Goal: Task Accomplishment & Management: Use online tool/utility

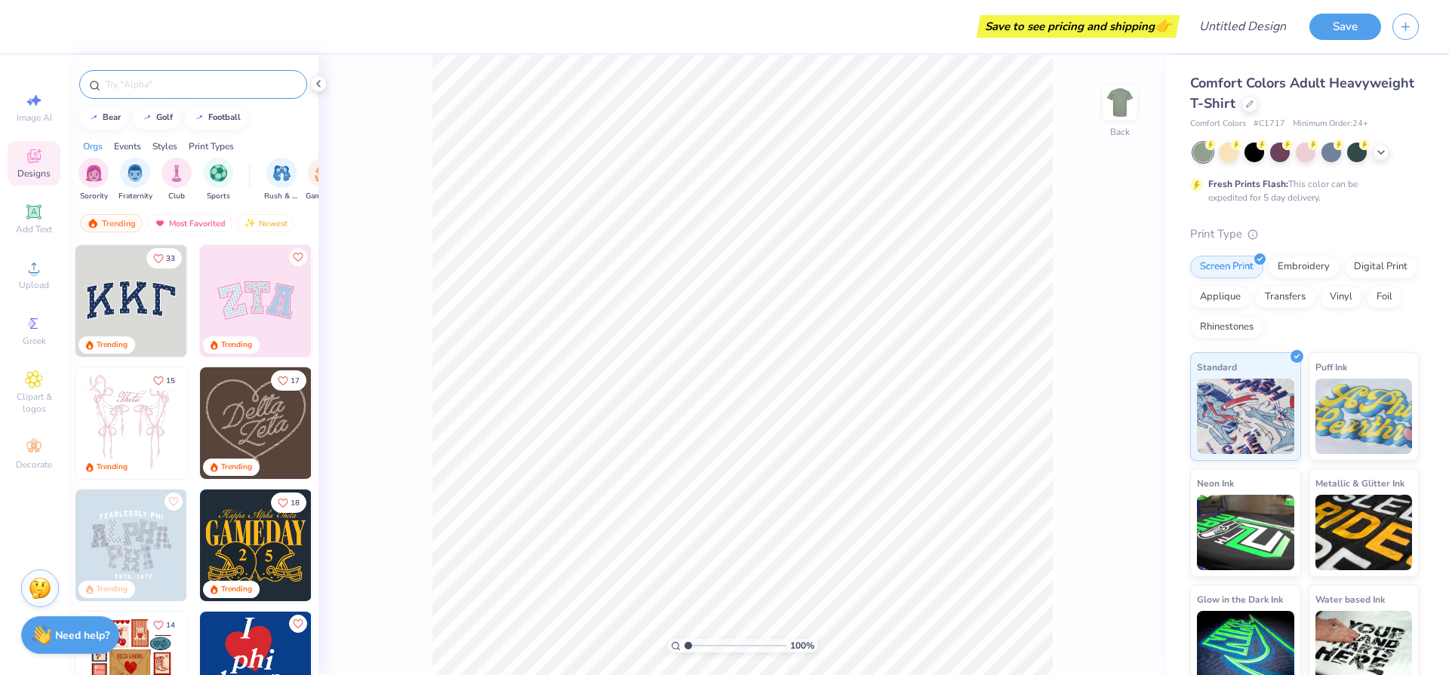
click at [191, 78] on input "text" at bounding box center [200, 84] width 193 height 15
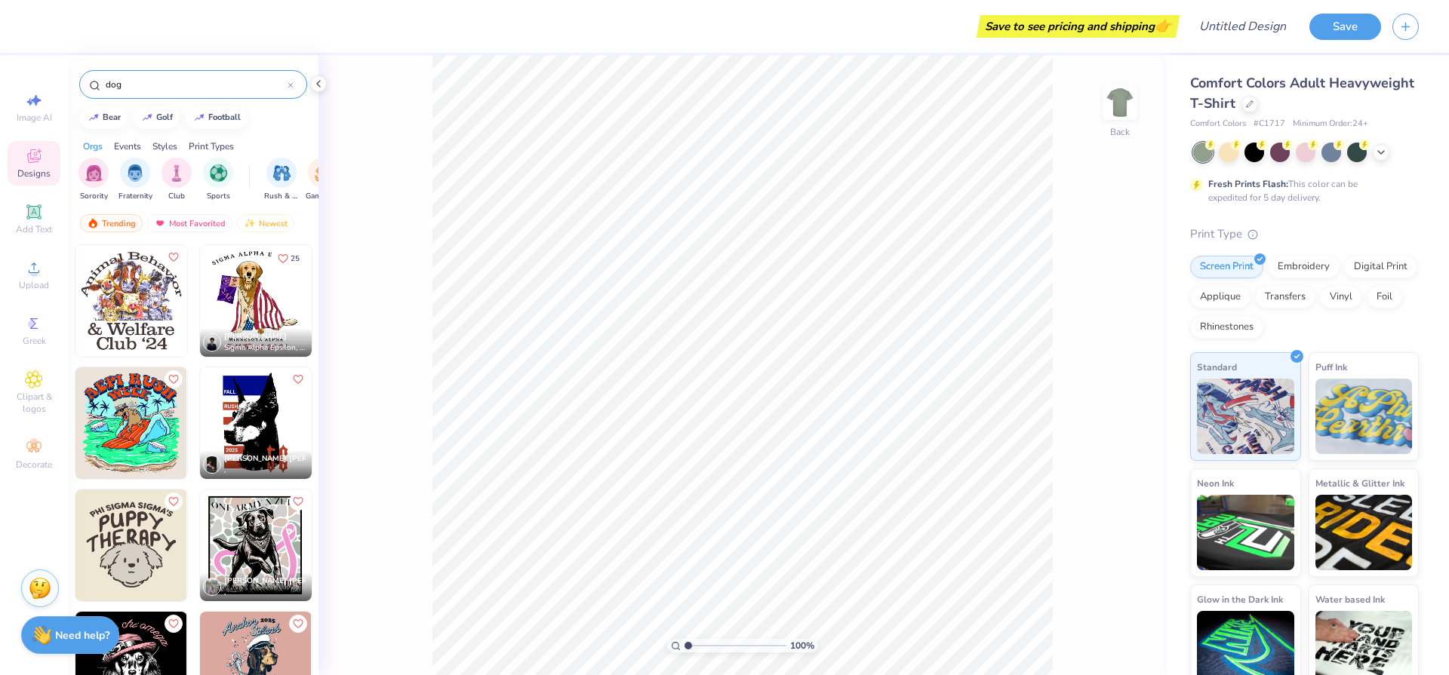
click at [174, 150] on div "Styles" at bounding box center [164, 147] width 25 height 14
click at [174, 171] on img "filter for Minimalist" at bounding box center [176, 171] width 17 height 17
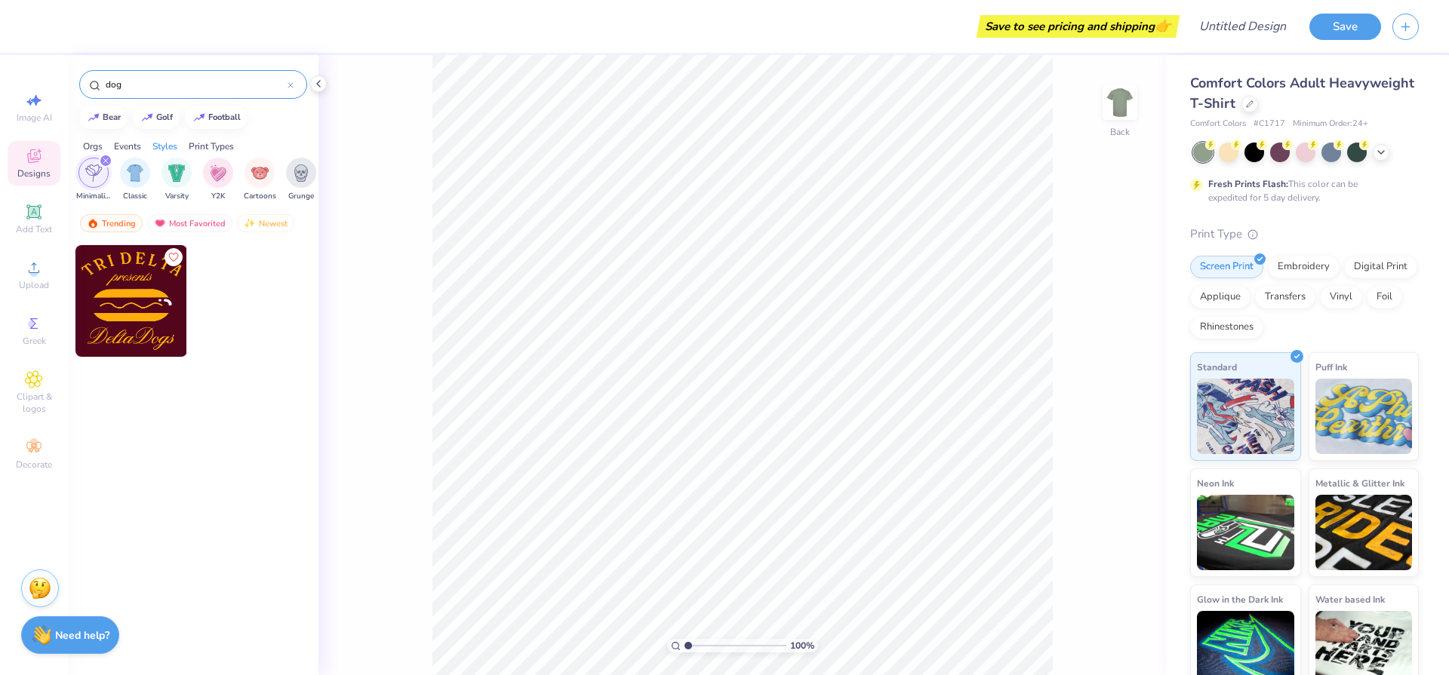
click at [137, 86] on input "dog" at bounding box center [195, 84] width 183 height 15
click at [110, 161] on div "filter for Minimalist" at bounding box center [106, 161] width 14 height 14
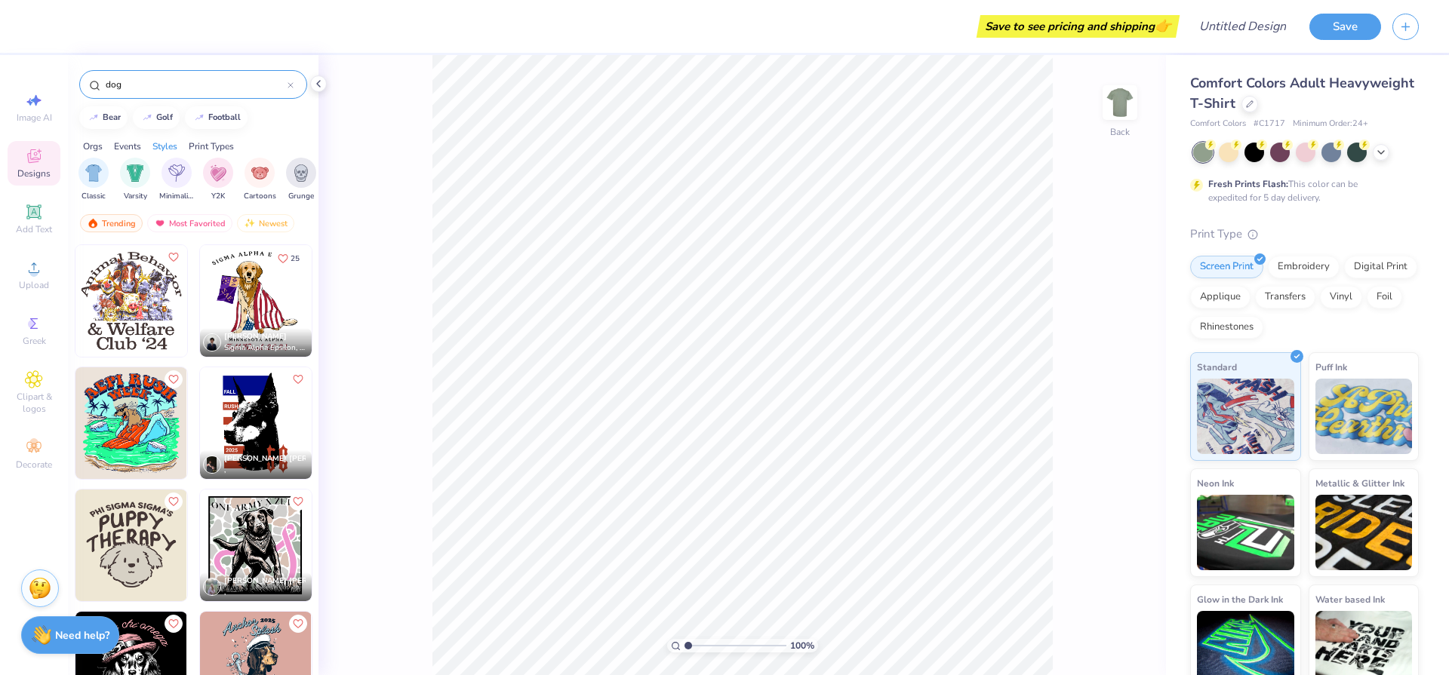
click at [146, 82] on input "dog" at bounding box center [195, 84] width 183 height 15
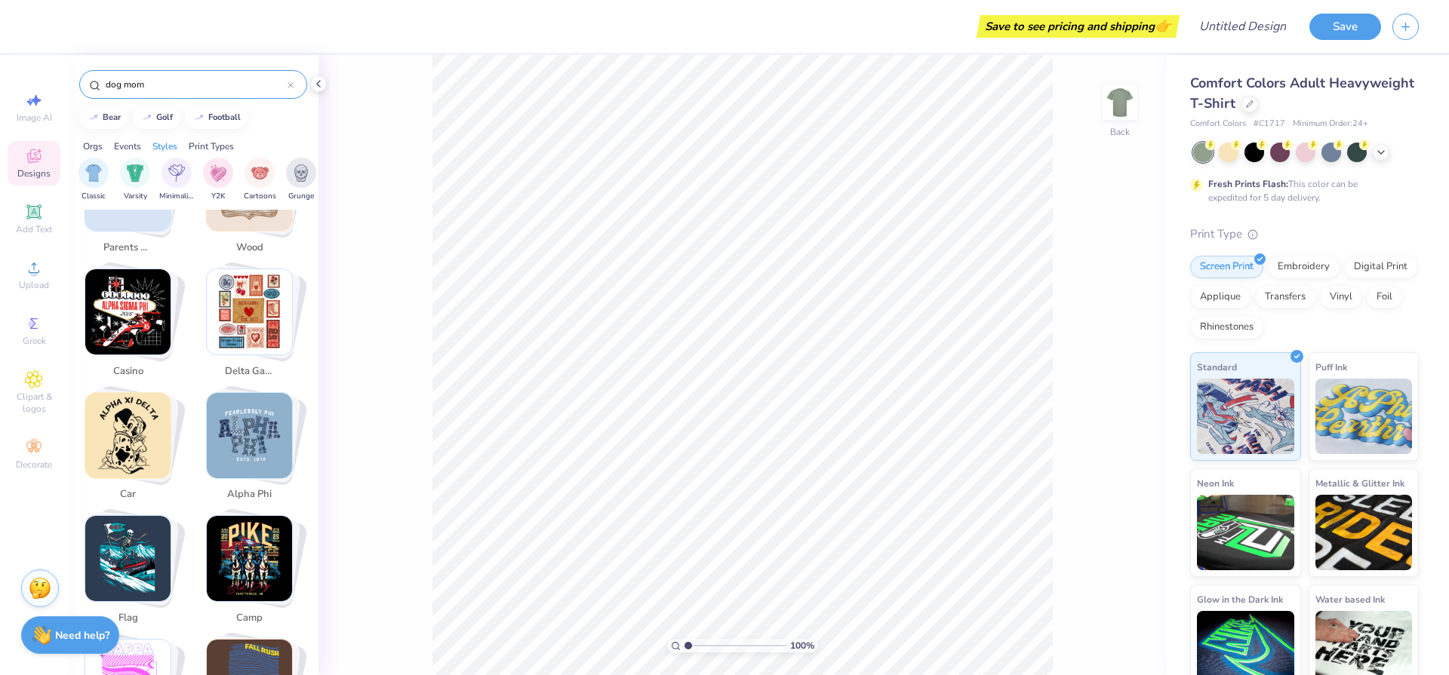
scroll to position [2202, 0]
click at [263, 323] on img "Stack Card Button delta gamma" at bounding box center [249, 311] width 85 height 85
type input "delta gamma"
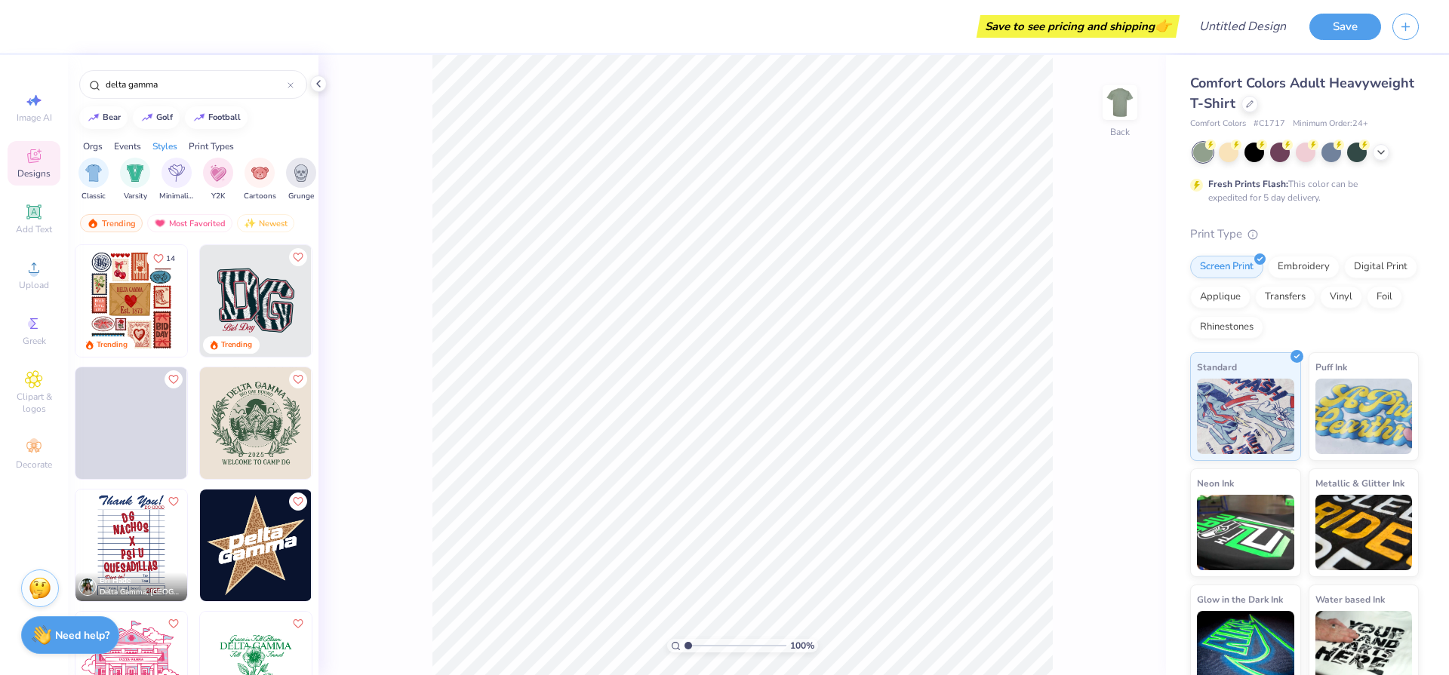
click at [118, 304] on img at bounding box center [131, 301] width 112 height 112
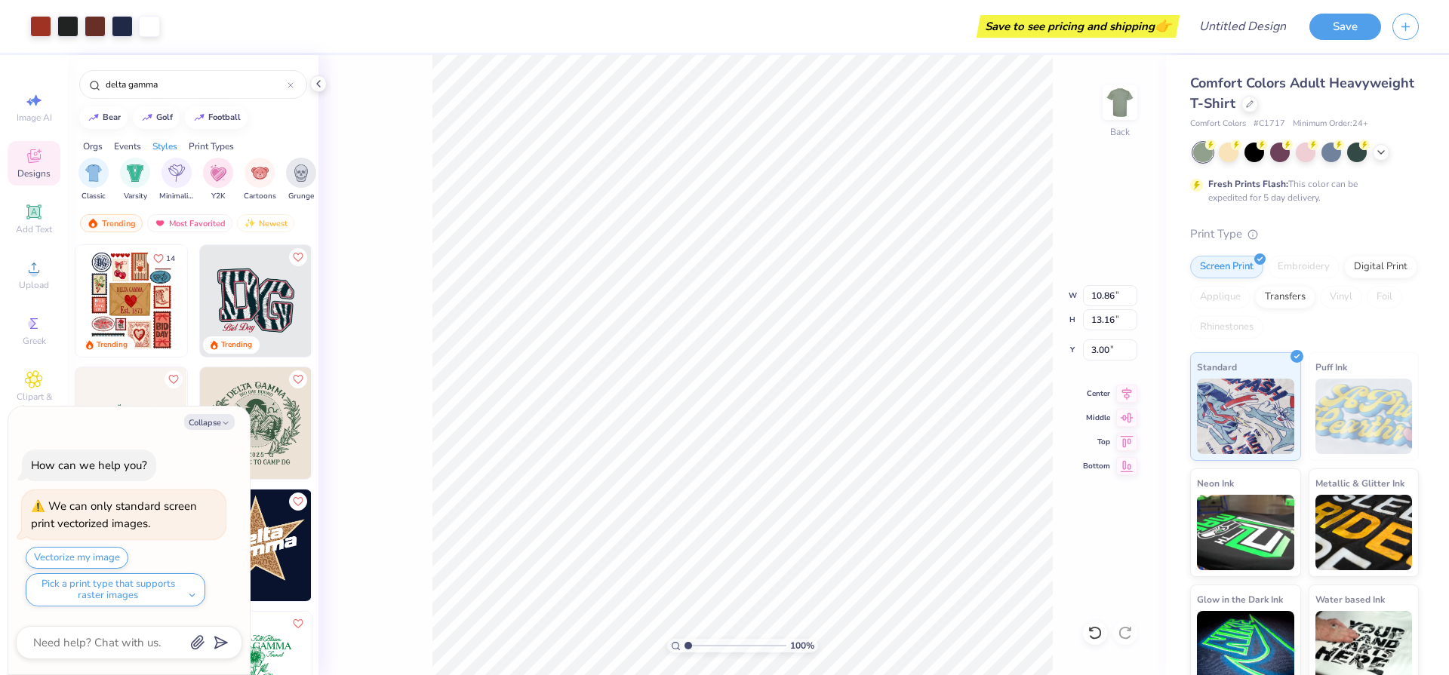
type textarea "x"
click at [295, 87] on div "delta gamma" at bounding box center [193, 84] width 228 height 29
click at [291, 85] on icon at bounding box center [290, 85] width 5 height 5
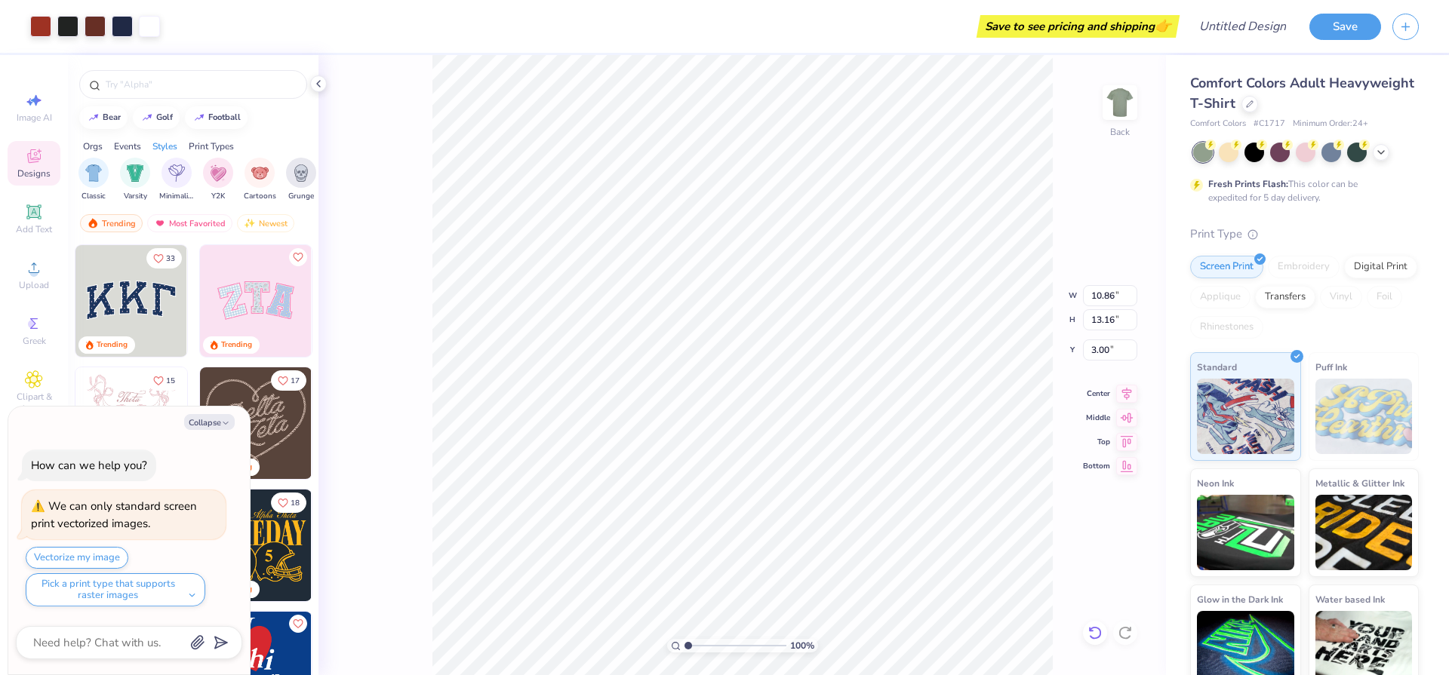
click at [1093, 630] on icon at bounding box center [1095, 633] width 15 height 15
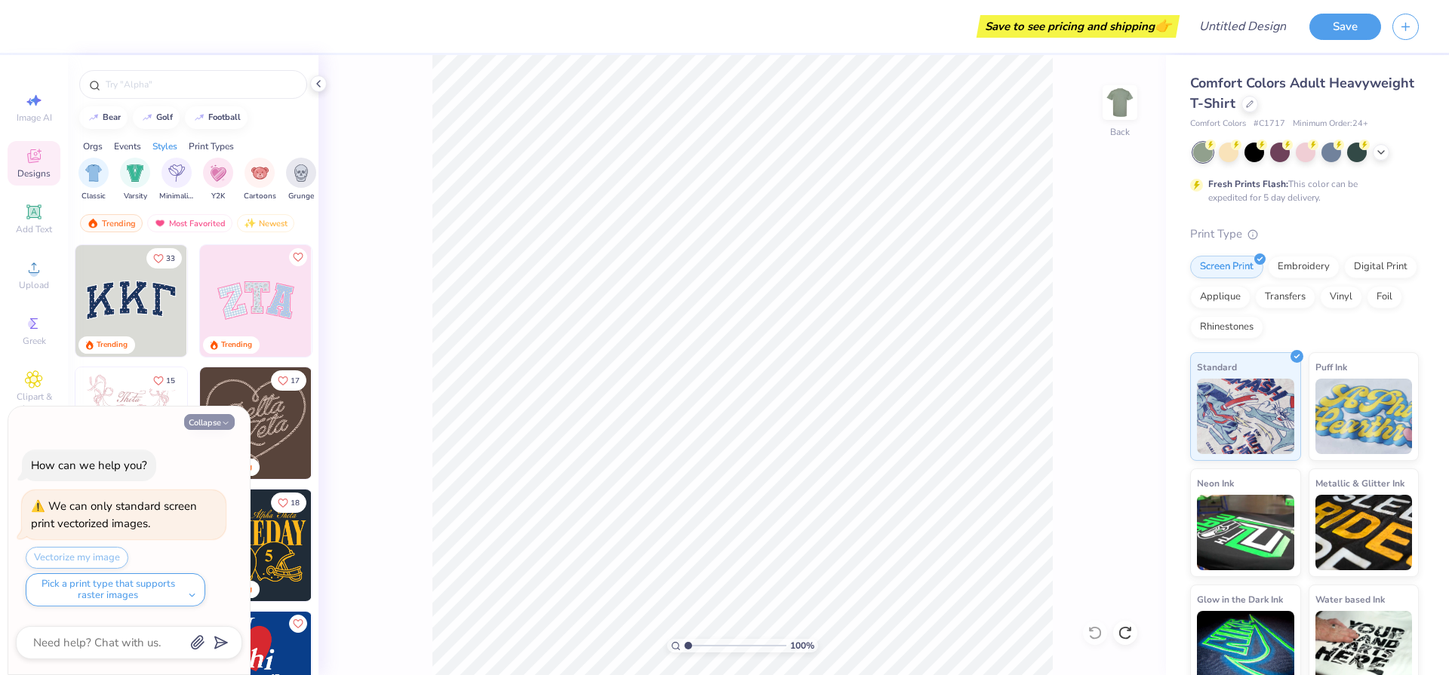
click at [211, 423] on button "Collapse" at bounding box center [209, 422] width 51 height 16
type textarea "x"
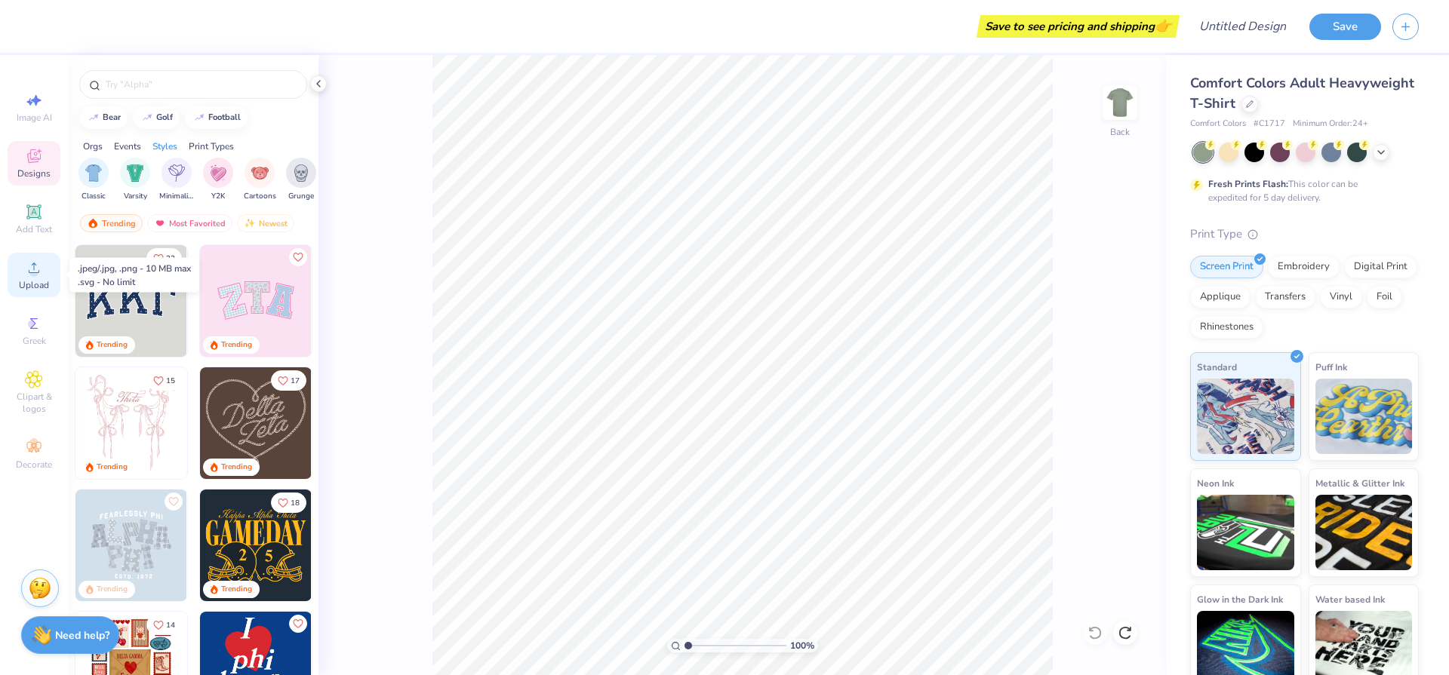
click at [29, 275] on icon at bounding box center [34, 268] width 18 height 18
click at [35, 282] on span "Upload" at bounding box center [34, 285] width 30 height 12
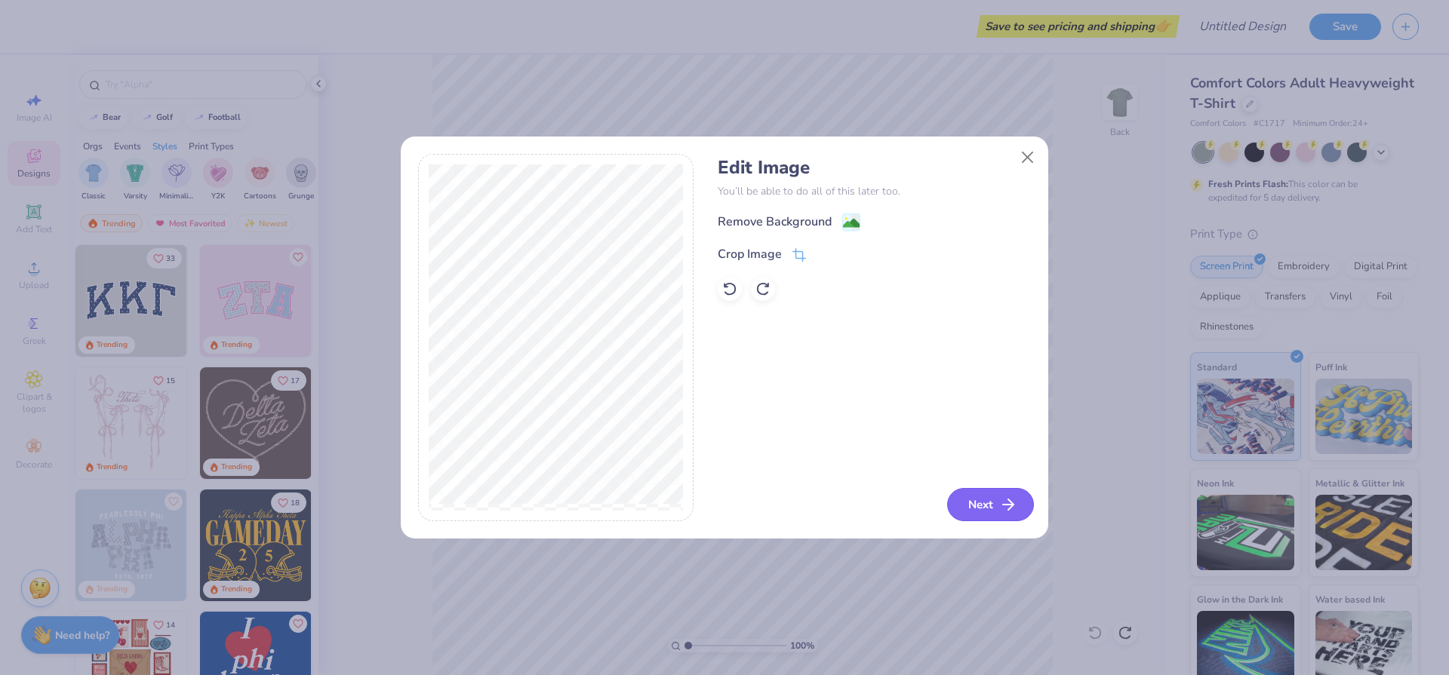
click at [989, 505] on button "Next" at bounding box center [990, 504] width 87 height 33
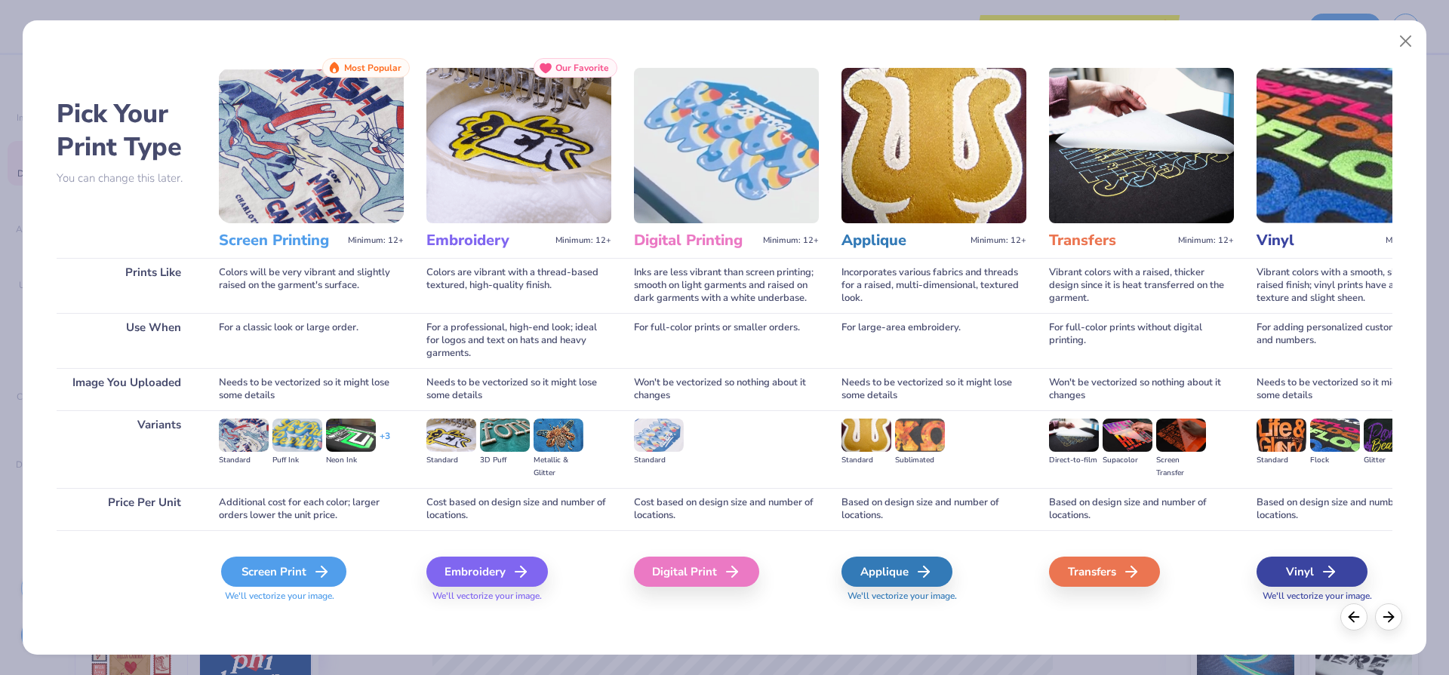
click at [283, 574] on div "Screen Print" at bounding box center [283, 572] width 125 height 30
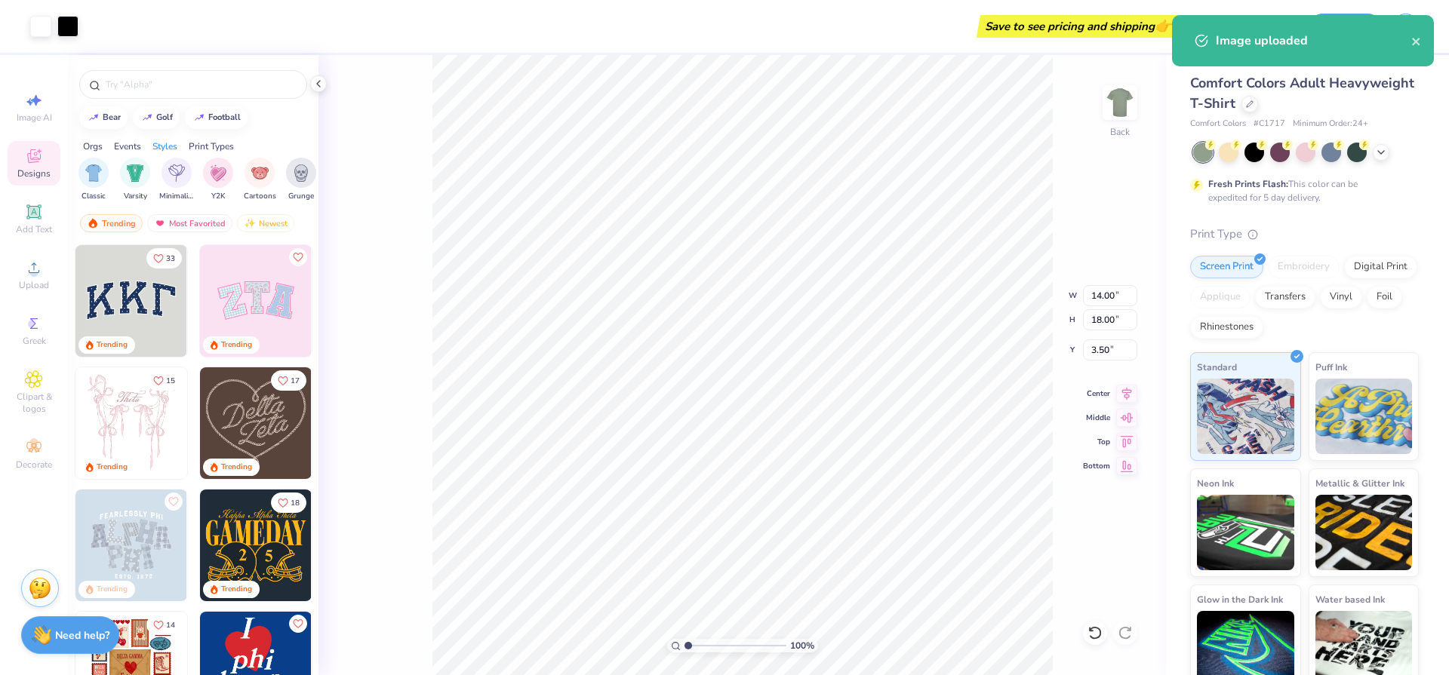
type input "11.39"
type input "14.63"
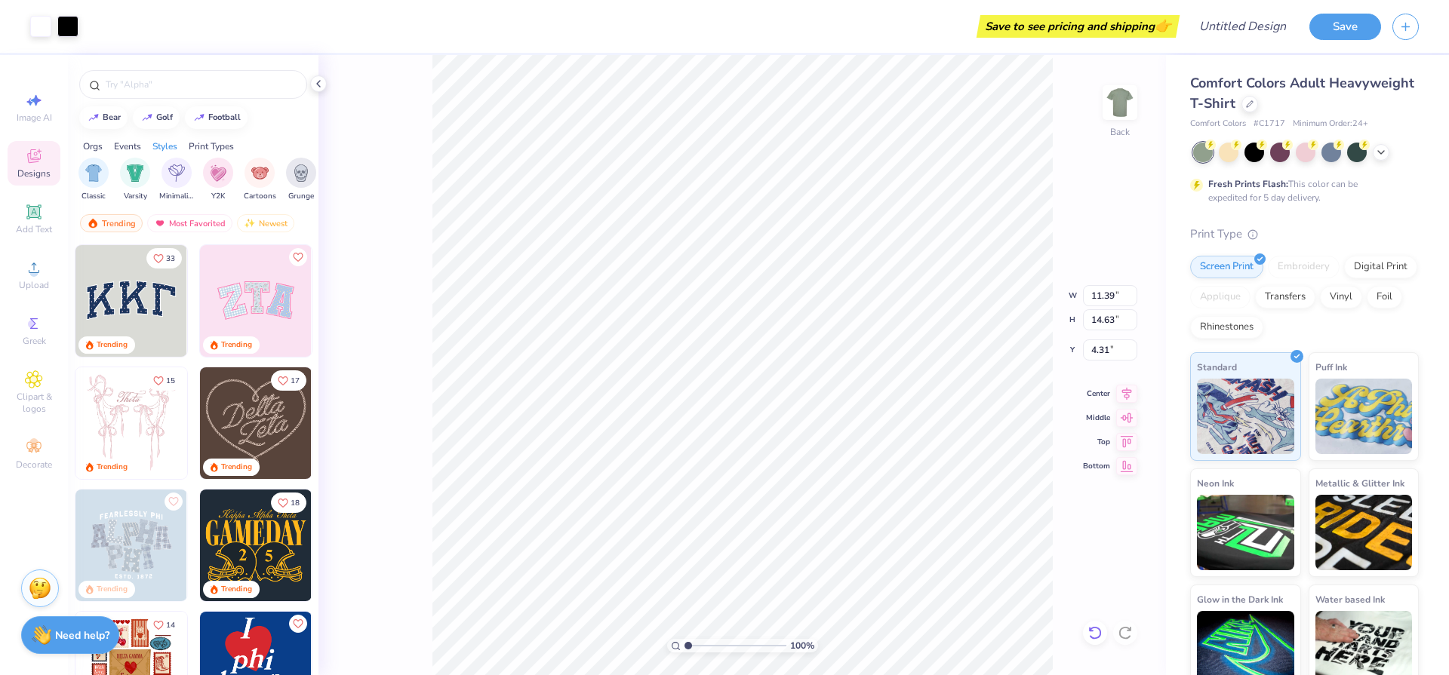
click at [1094, 633] on icon at bounding box center [1095, 633] width 15 height 15
type input "6.86"
click at [1094, 633] on icon at bounding box center [1095, 633] width 15 height 15
type input "14.00"
type input "18.00"
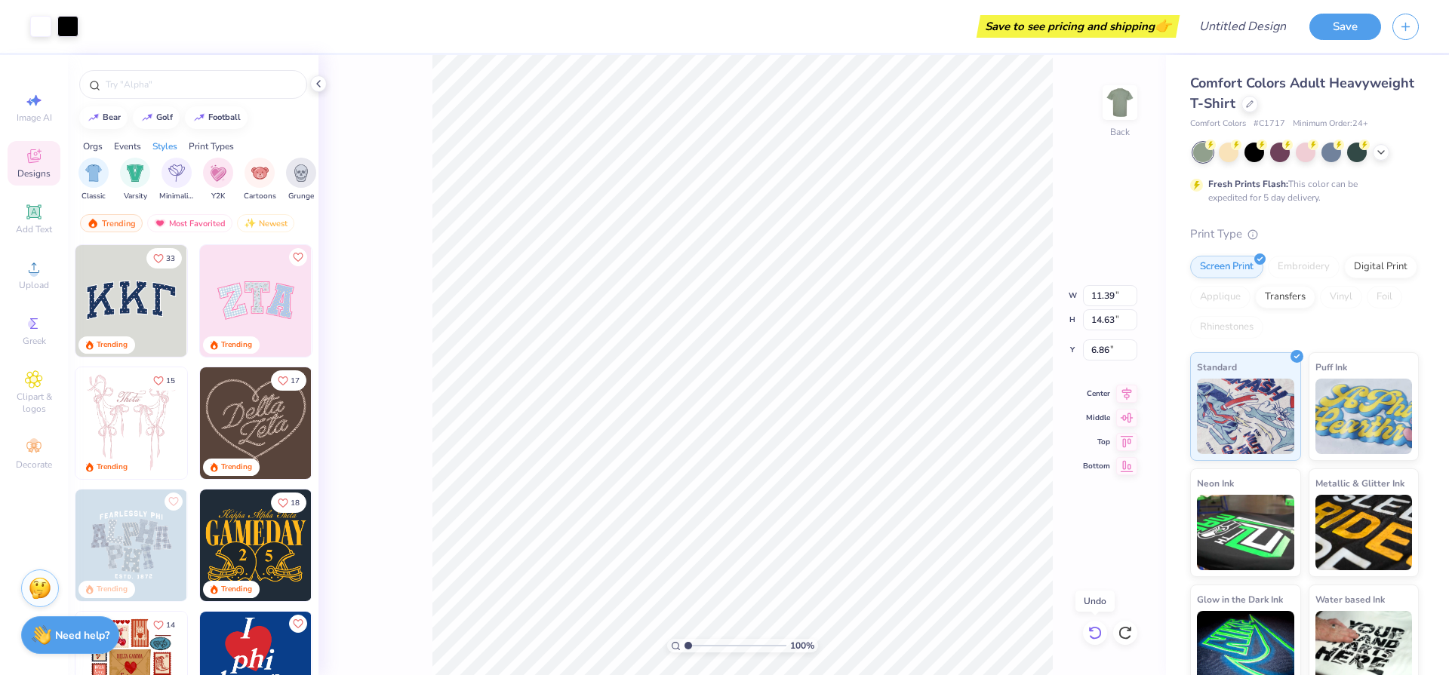
type input "3.50"
click at [1094, 633] on icon at bounding box center [1095, 633] width 15 height 15
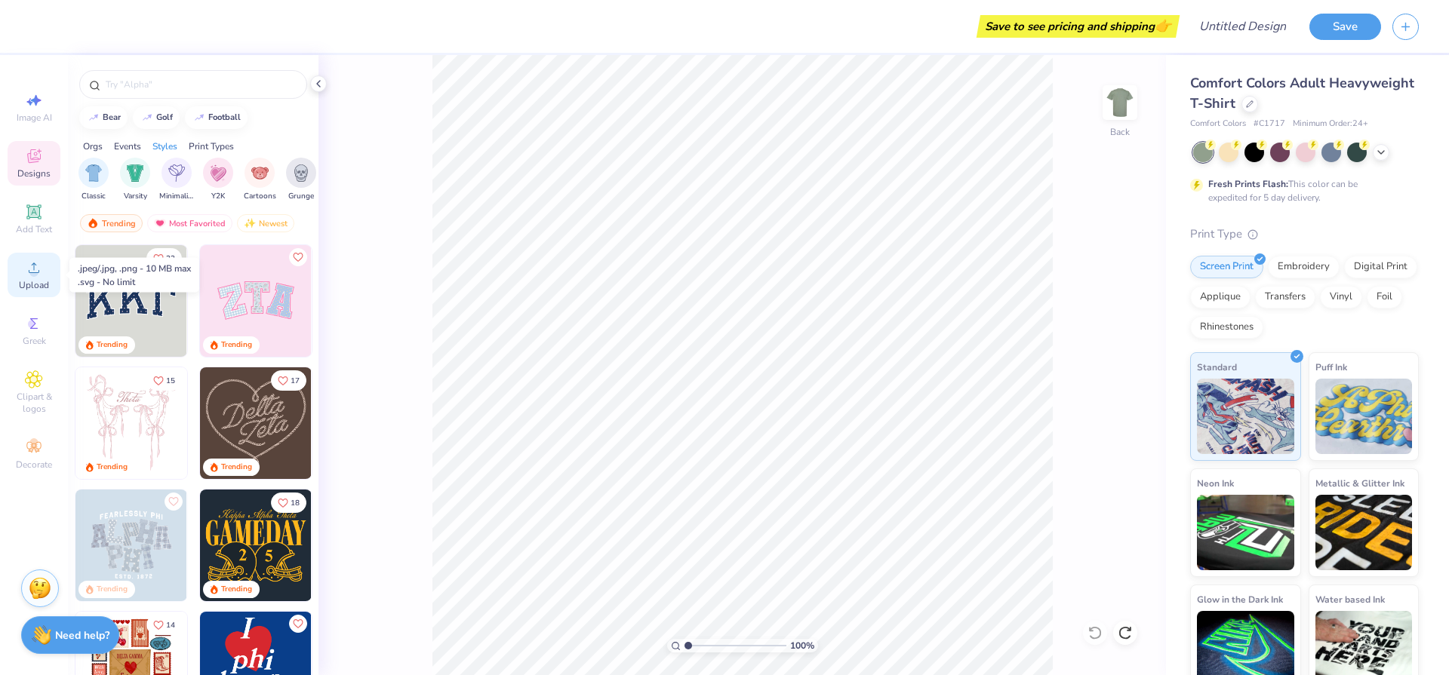
click at [24, 277] on div "Upload" at bounding box center [34, 275] width 53 height 45
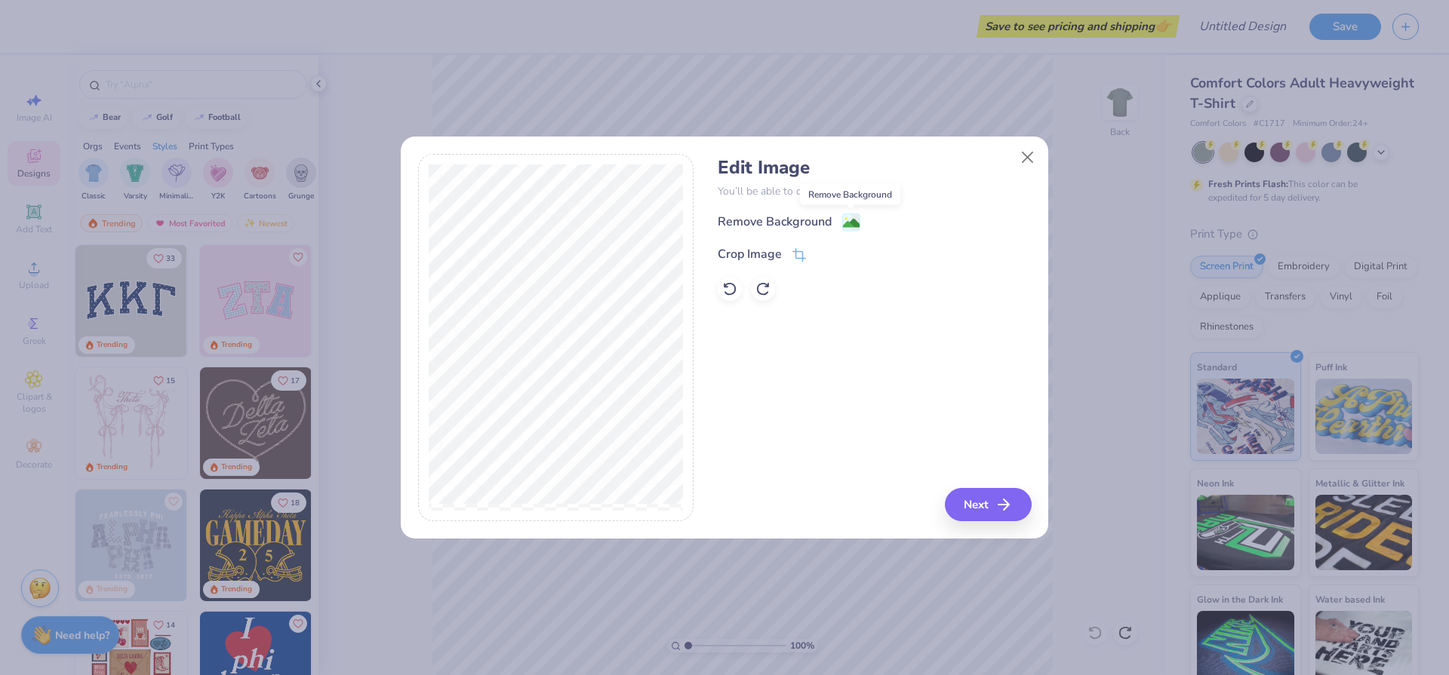
click at [856, 224] on image at bounding box center [851, 223] width 17 height 17
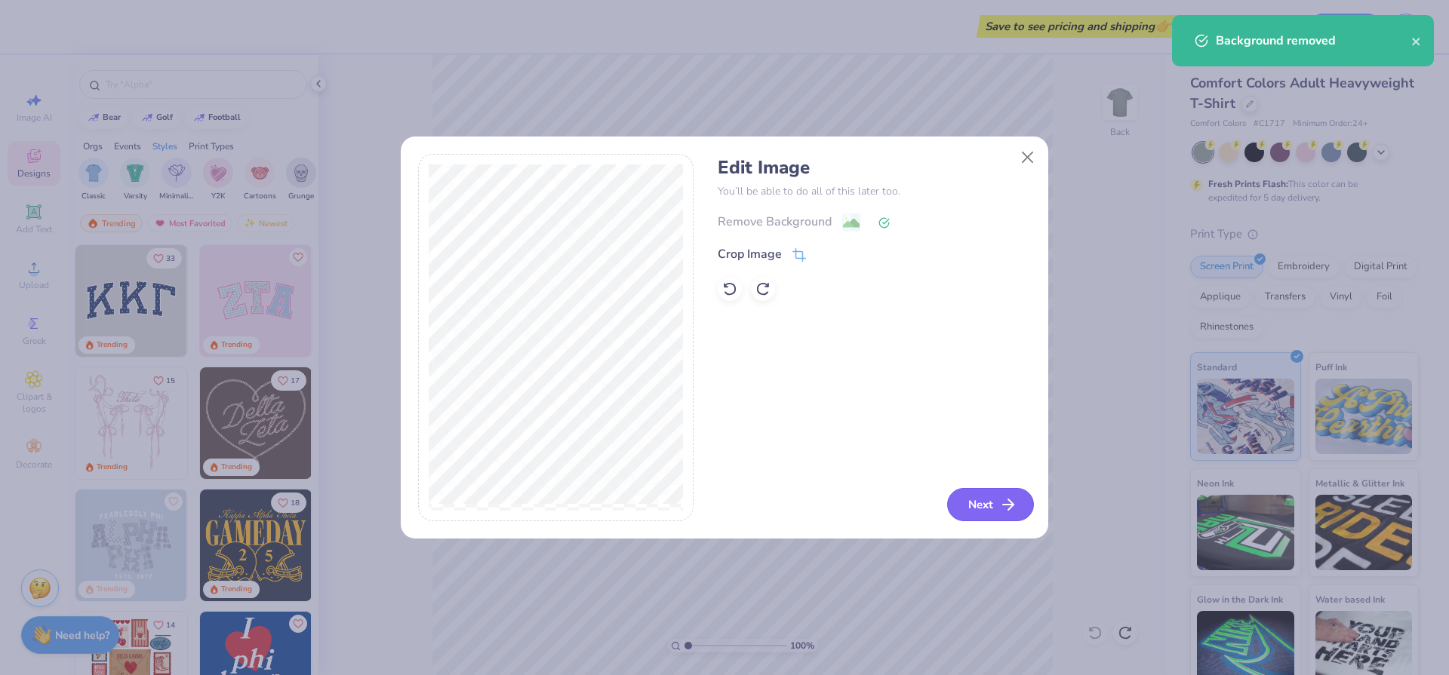
click at [960, 501] on button "Next" at bounding box center [990, 504] width 87 height 33
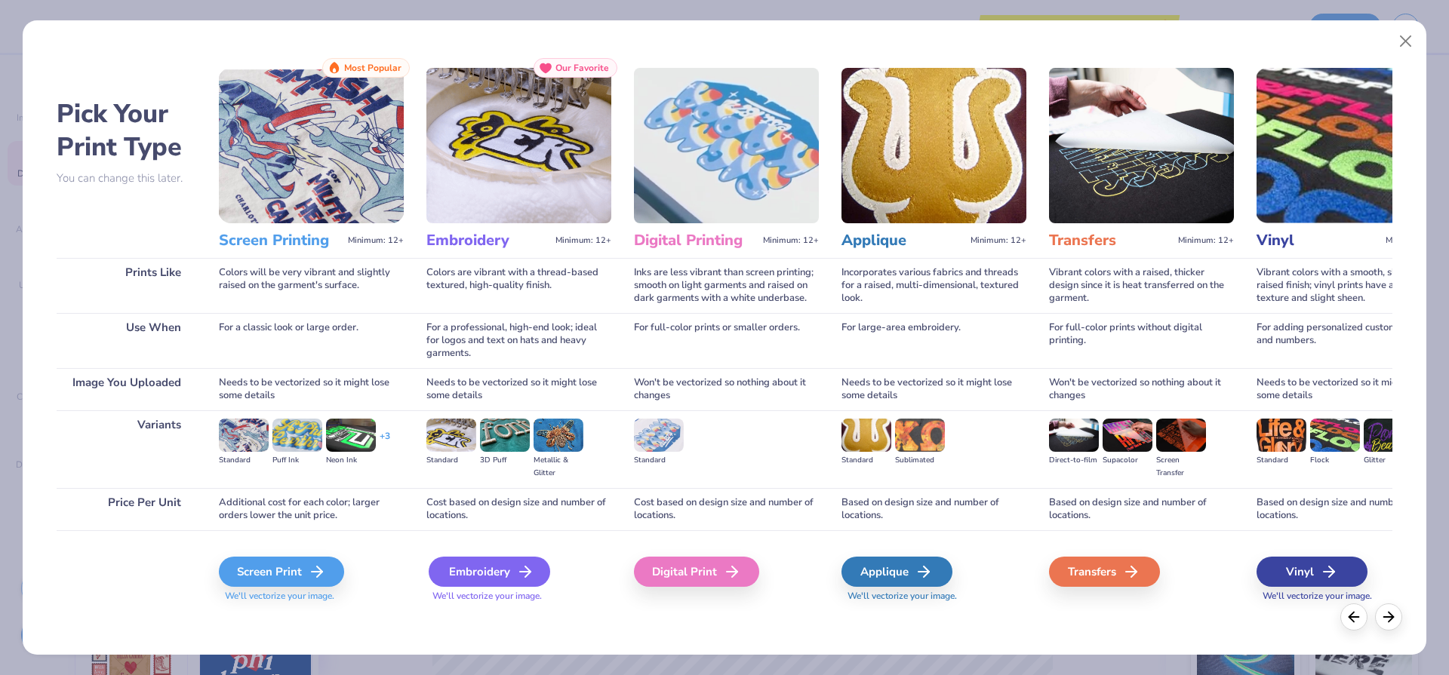
click at [457, 576] on div "Embroidery" at bounding box center [490, 572] width 122 height 30
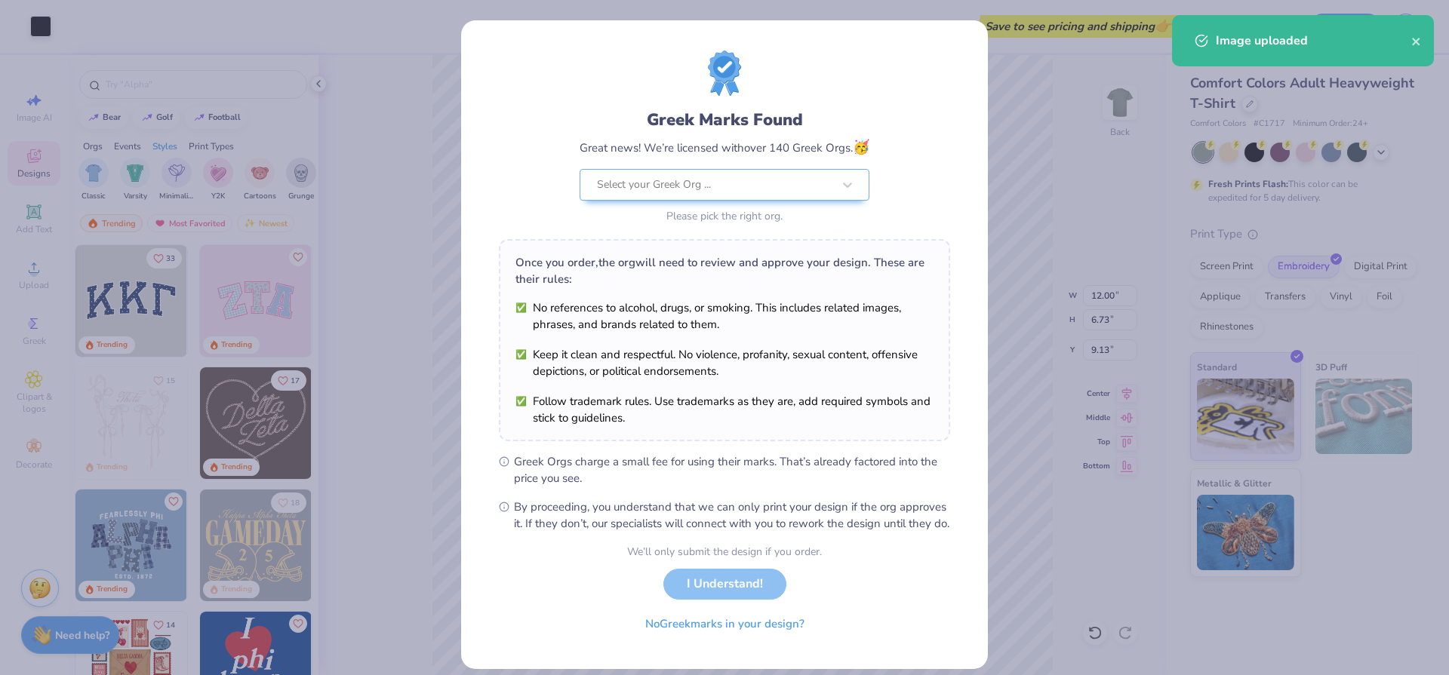
drag, startPoint x: 758, startPoint y: 322, endPoint x: 761, endPoint y: 334, distance: 12.3
click at [759, 318] on ul "No references to alcohol, drugs, or smoking. This includes related images, phra…" at bounding box center [724, 363] width 418 height 127
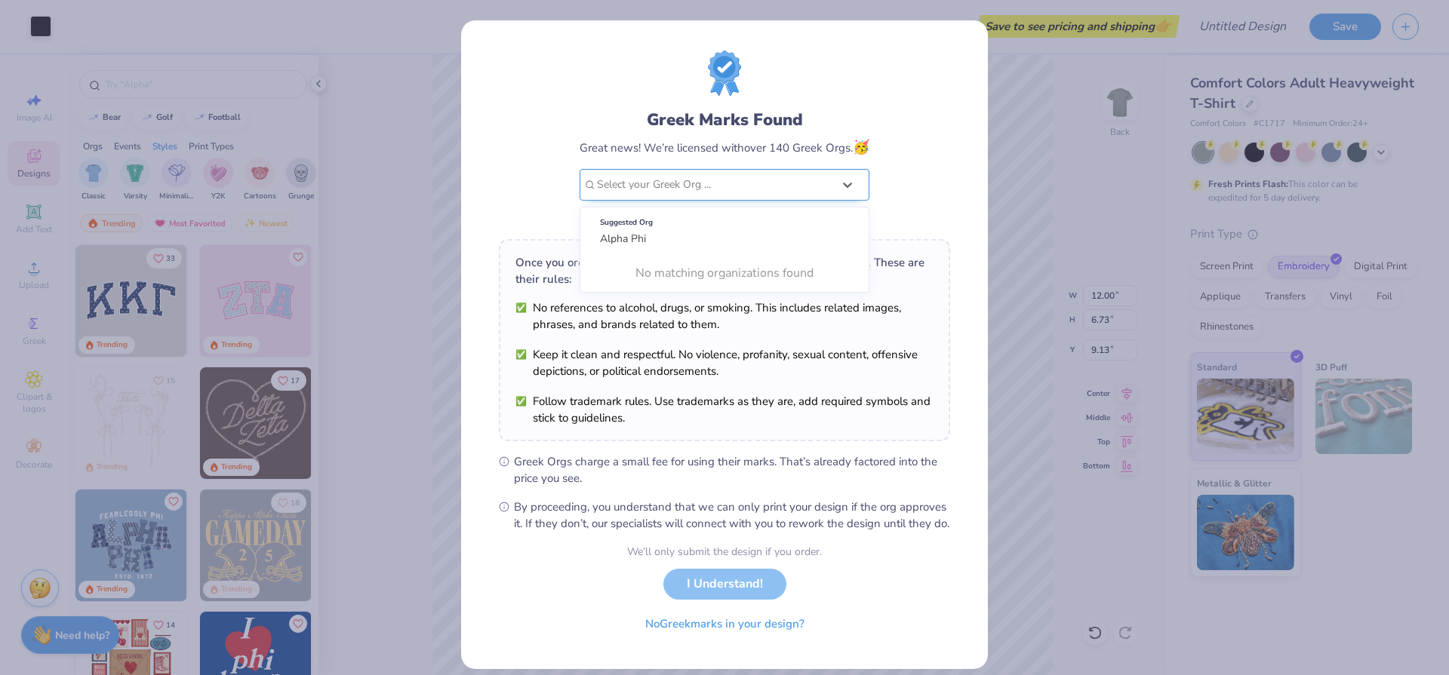
click at [798, 192] on div at bounding box center [714, 185] width 235 height 20
click at [997, 230] on div "Greek Marks Found Great news! We’re licensed with over 140 Greek Orgs. 🥳 Select…" at bounding box center [724, 337] width 1449 height 675
click at [1020, 223] on div "Greek Marks Found Great news! We’re licensed with over 140 Greek Orgs. 🥳 Select…" at bounding box center [724, 337] width 1449 height 675
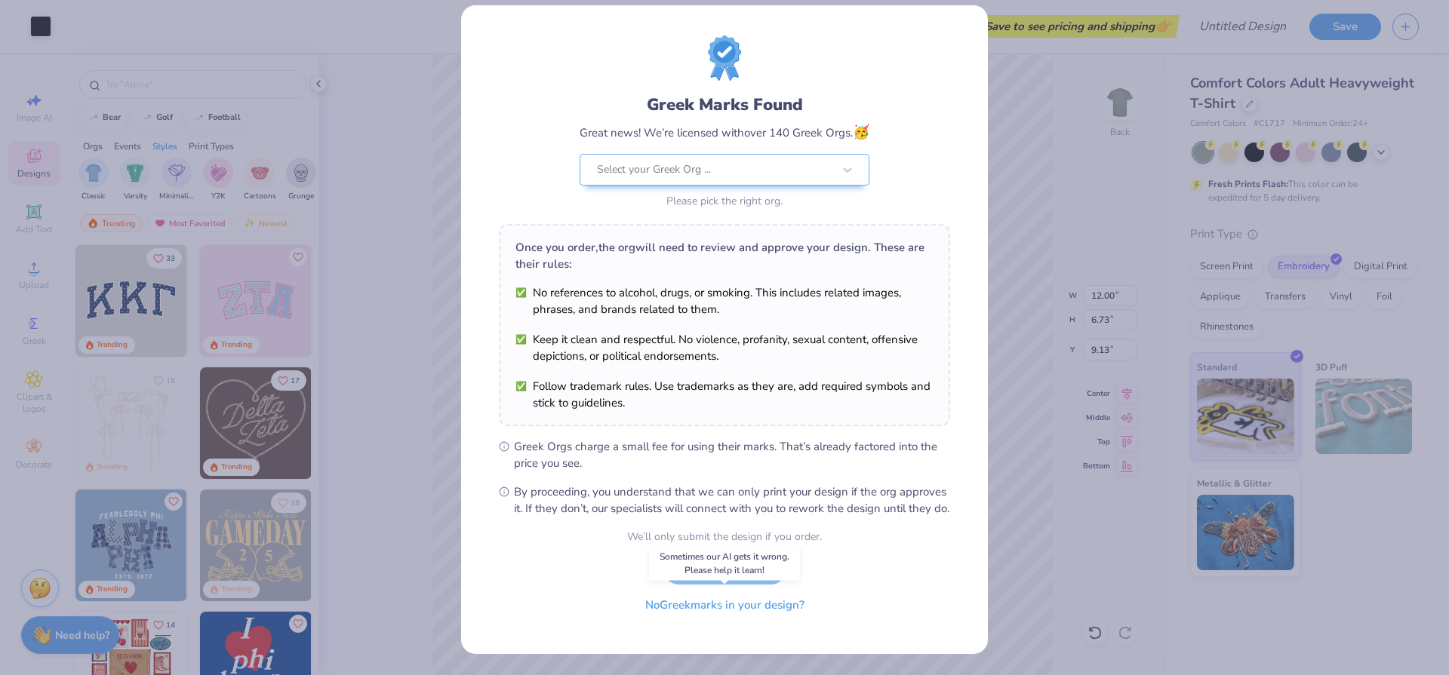
scroll to position [31, 0]
click at [743, 612] on button "No Greek marks in your design?" at bounding box center [724, 605] width 185 height 31
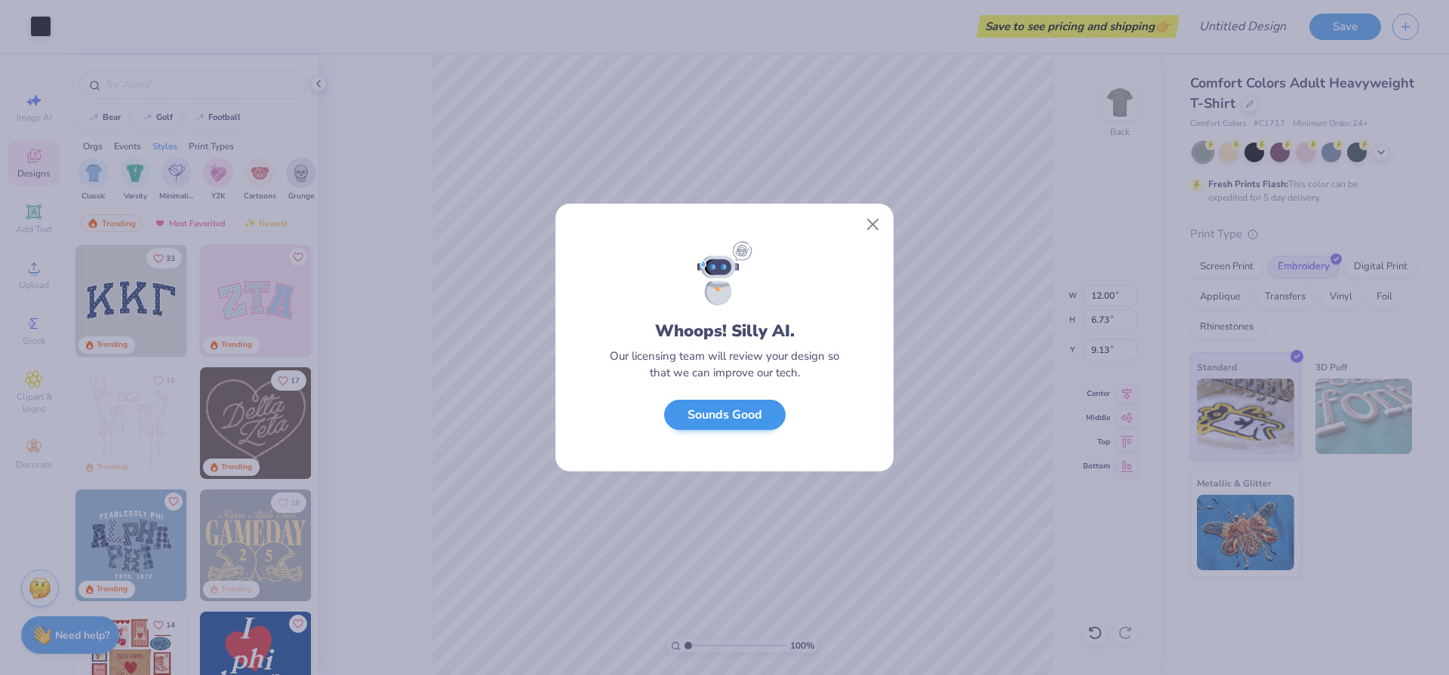
click at [754, 417] on button "Sounds Good" at bounding box center [725, 415] width 122 height 31
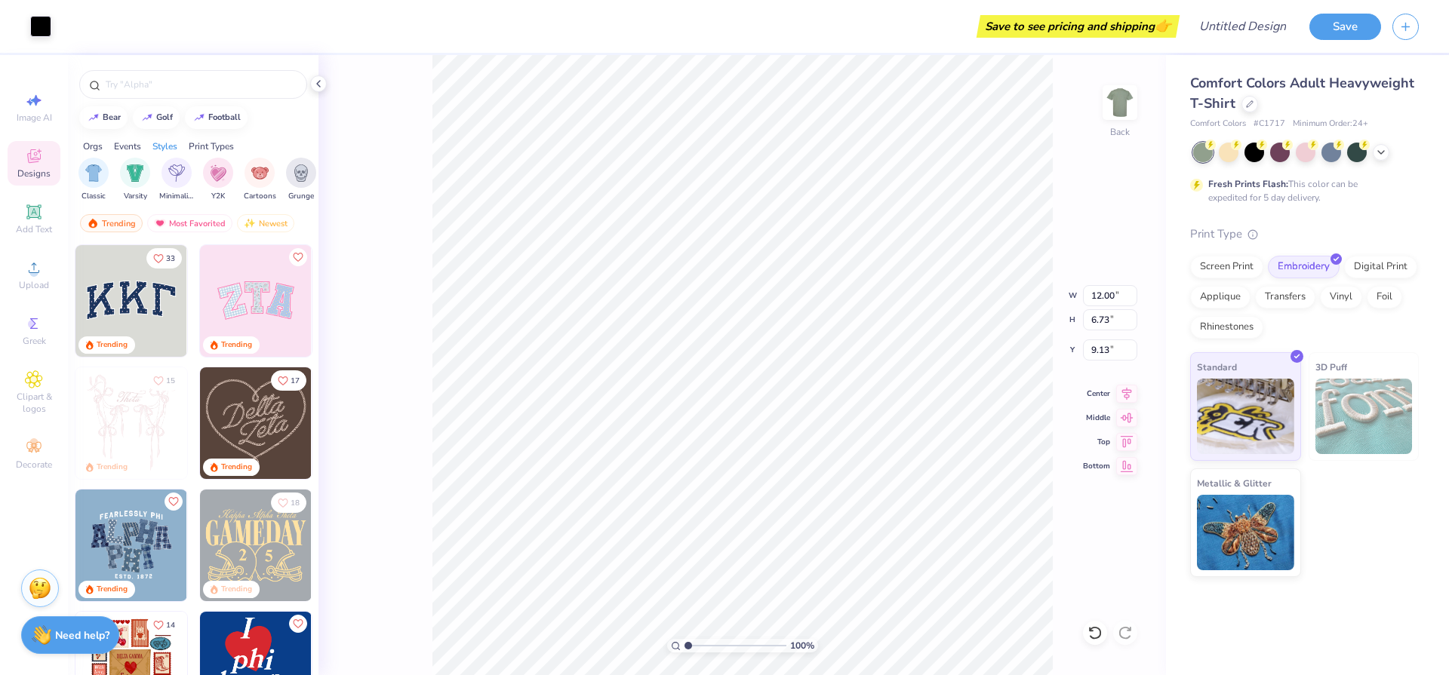
type input "4.32"
type input "7.36"
type input "4.13"
type input "5.88"
type input "6.30"
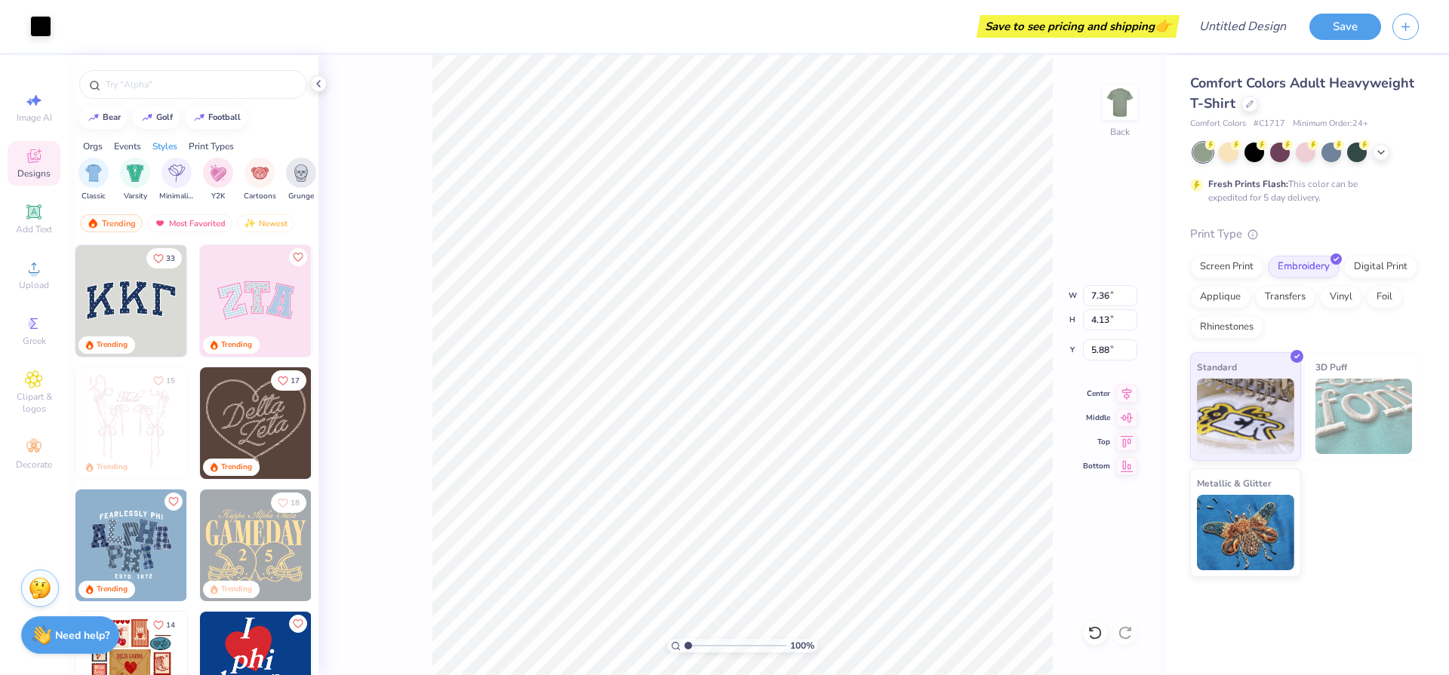
type input "3.53"
type input "6.18"
type input "7.62"
type input "4.27"
type input "6.10"
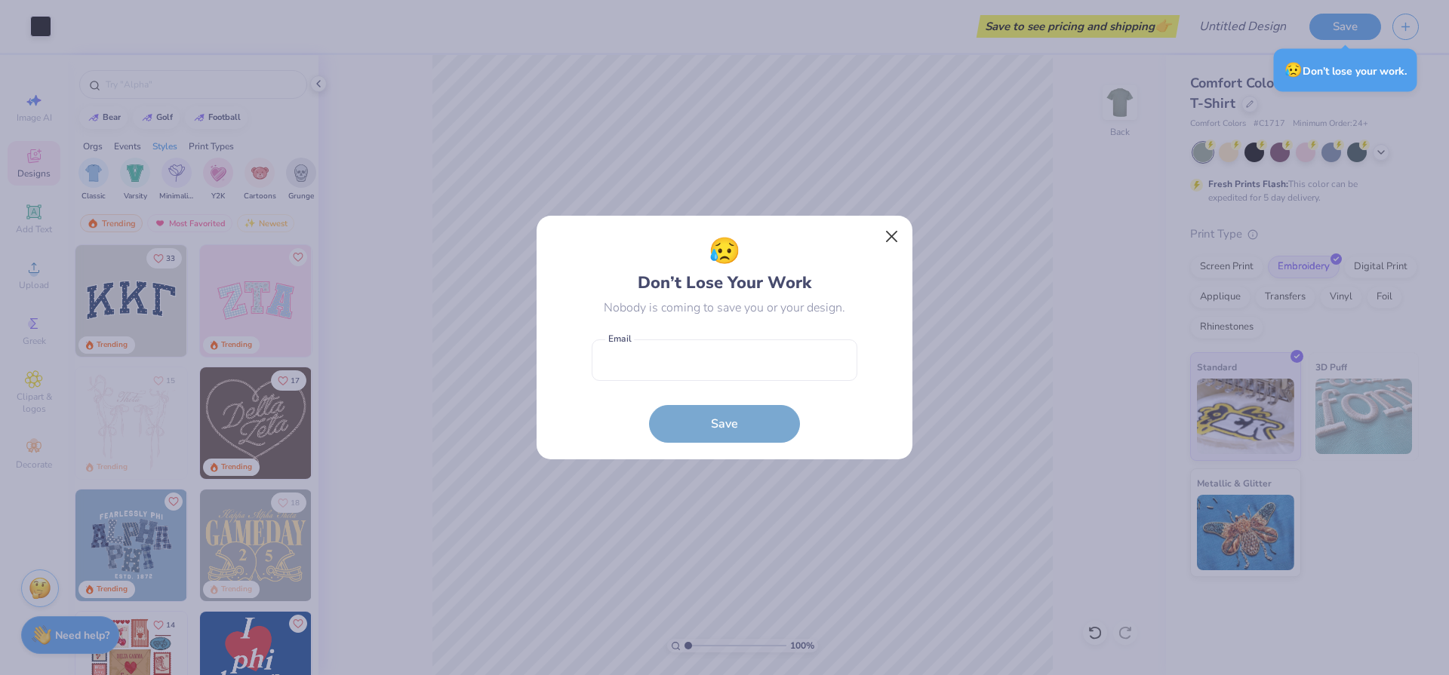
click at [894, 235] on button "Close" at bounding box center [892, 237] width 29 height 29
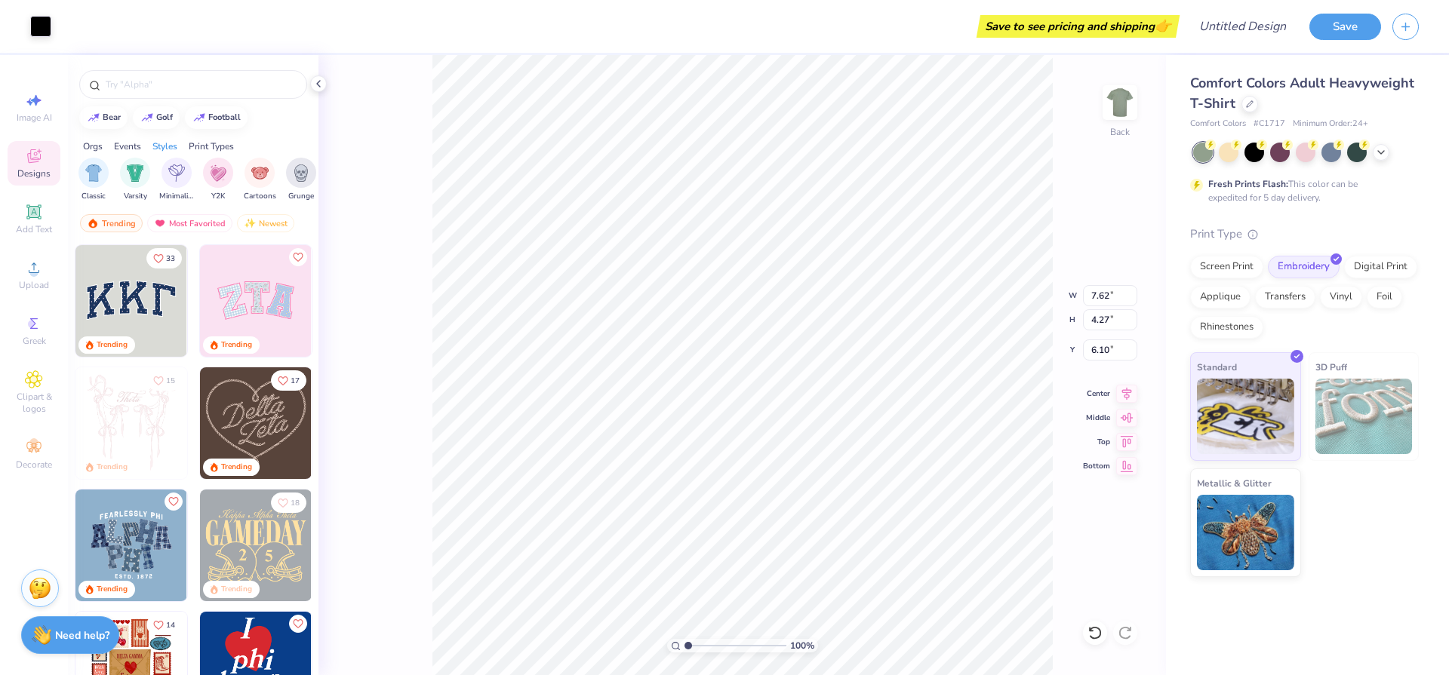
type input "6.06"
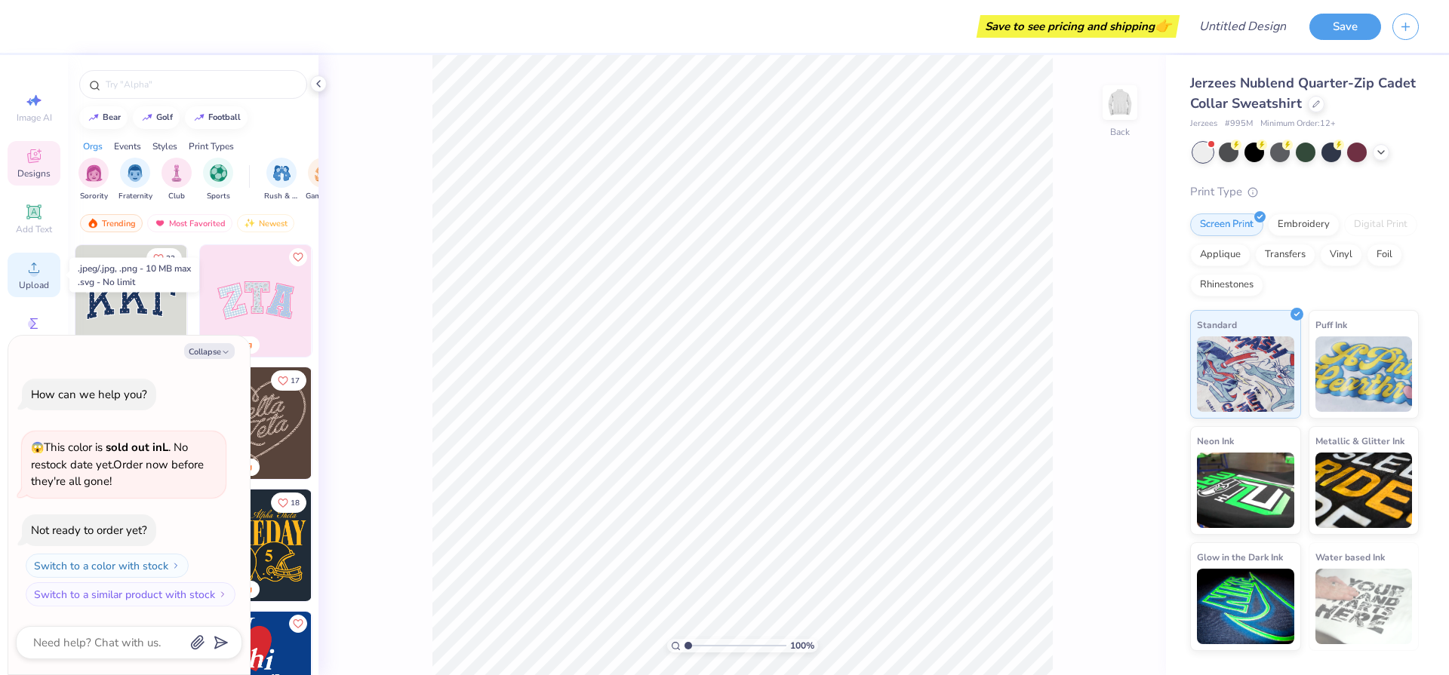
click at [45, 266] on div "Upload" at bounding box center [34, 275] width 53 height 45
click at [216, 356] on button "Collapse" at bounding box center [209, 351] width 51 height 16
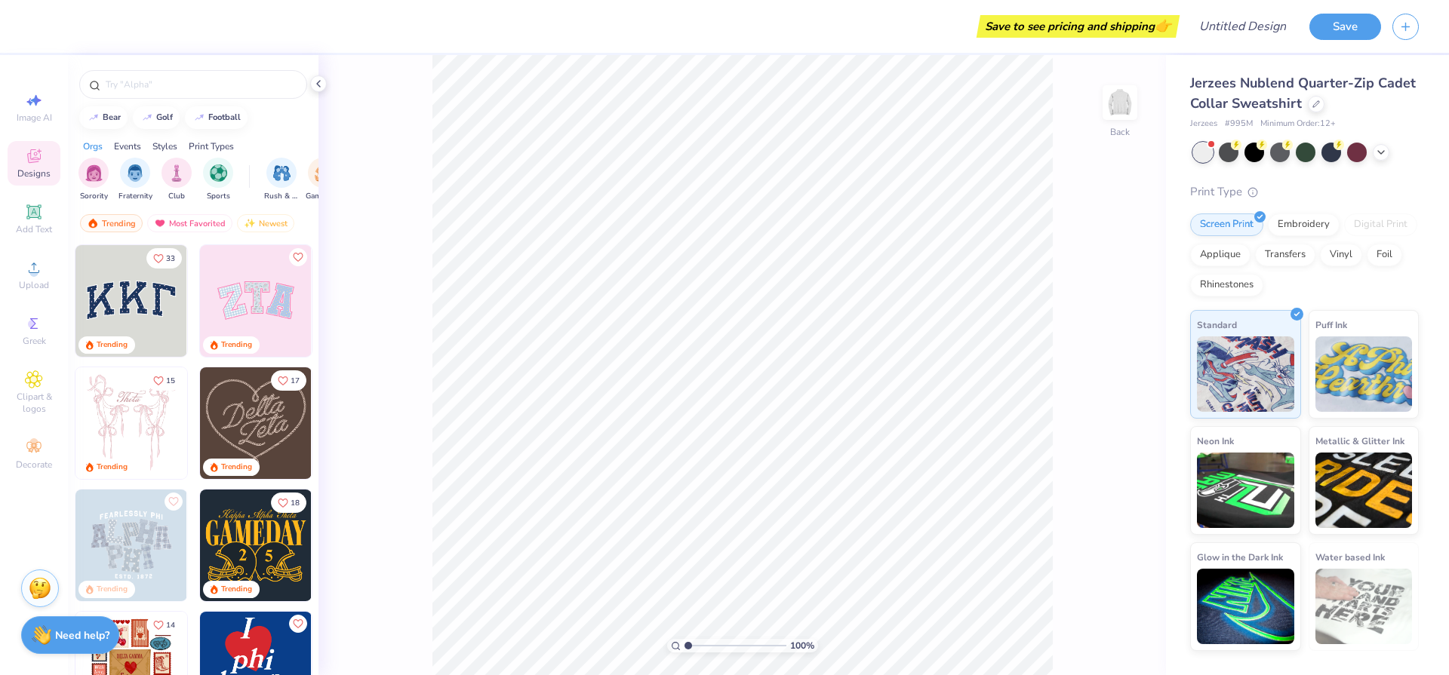
type textarea "x"
click at [43, 277] on div "Upload" at bounding box center [34, 275] width 53 height 45
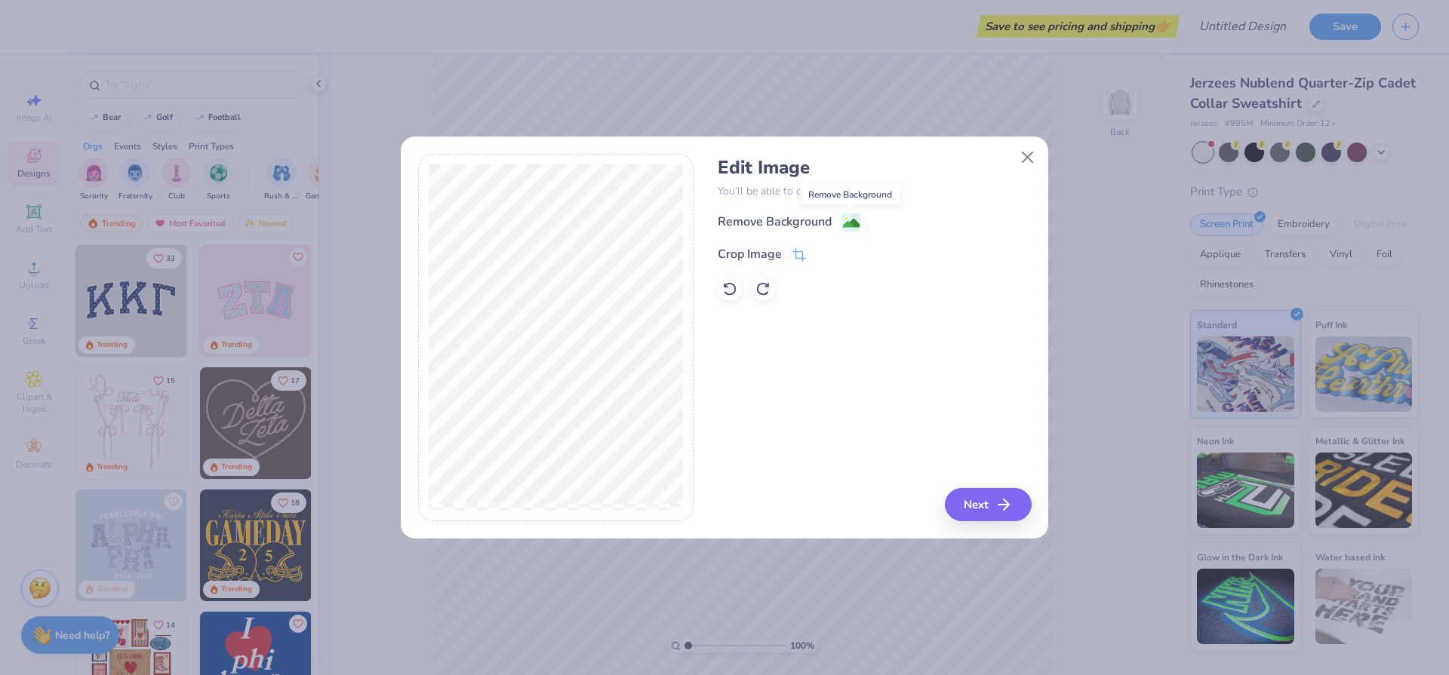
click at [848, 221] on image at bounding box center [851, 223] width 17 height 17
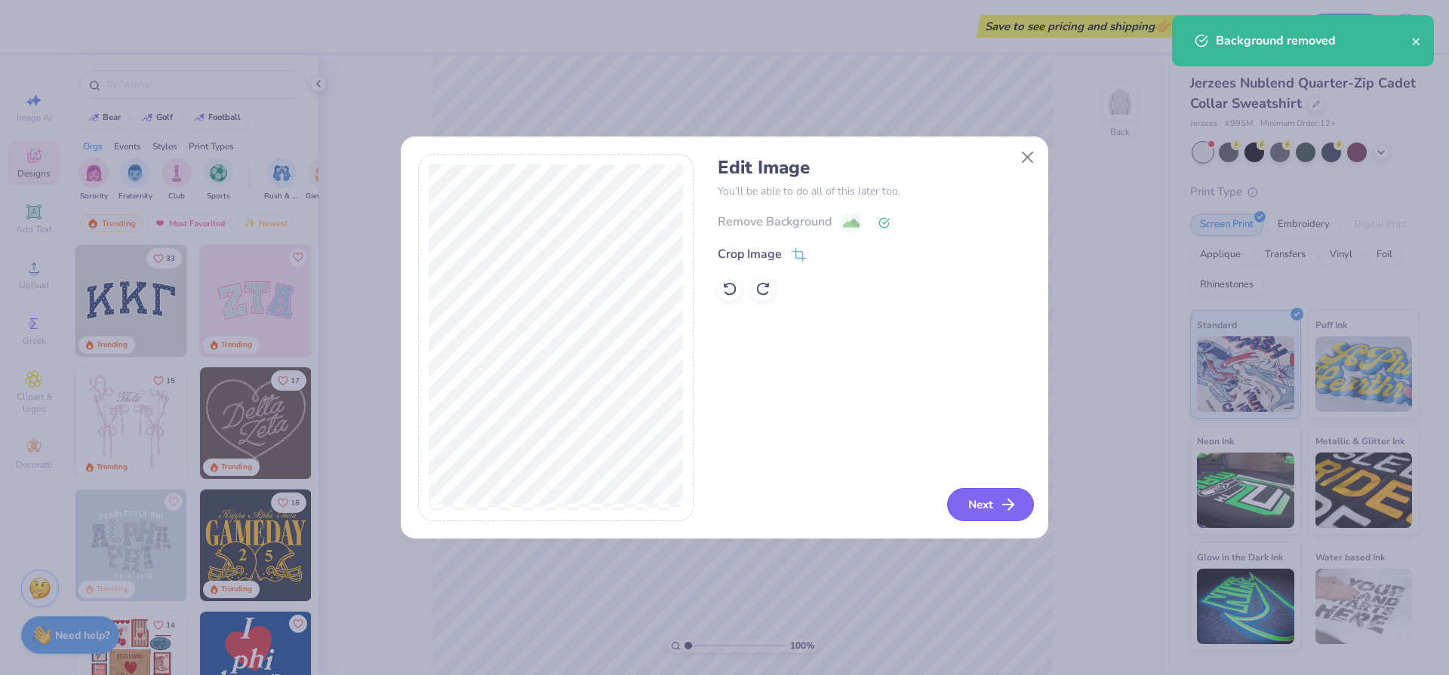
click at [1006, 492] on button "Next" at bounding box center [990, 504] width 87 height 33
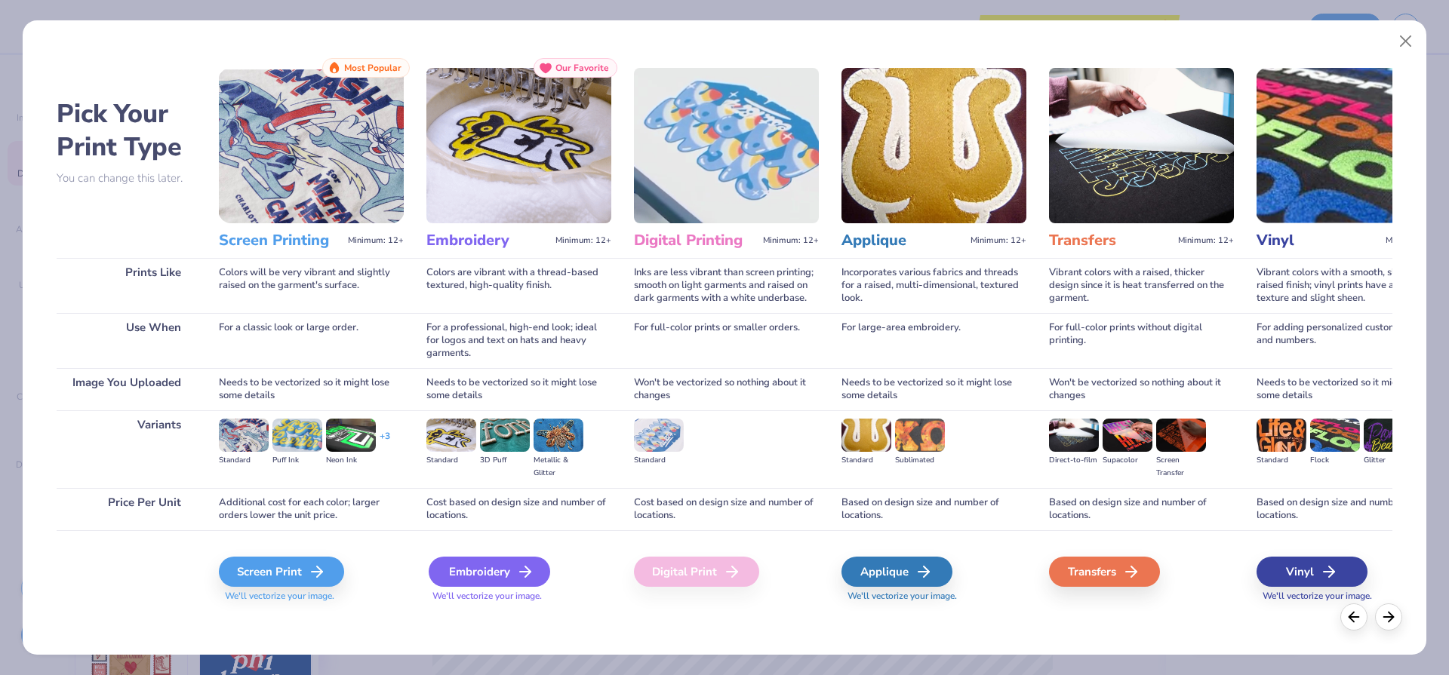
click at [506, 565] on div "Embroidery" at bounding box center [490, 572] width 122 height 30
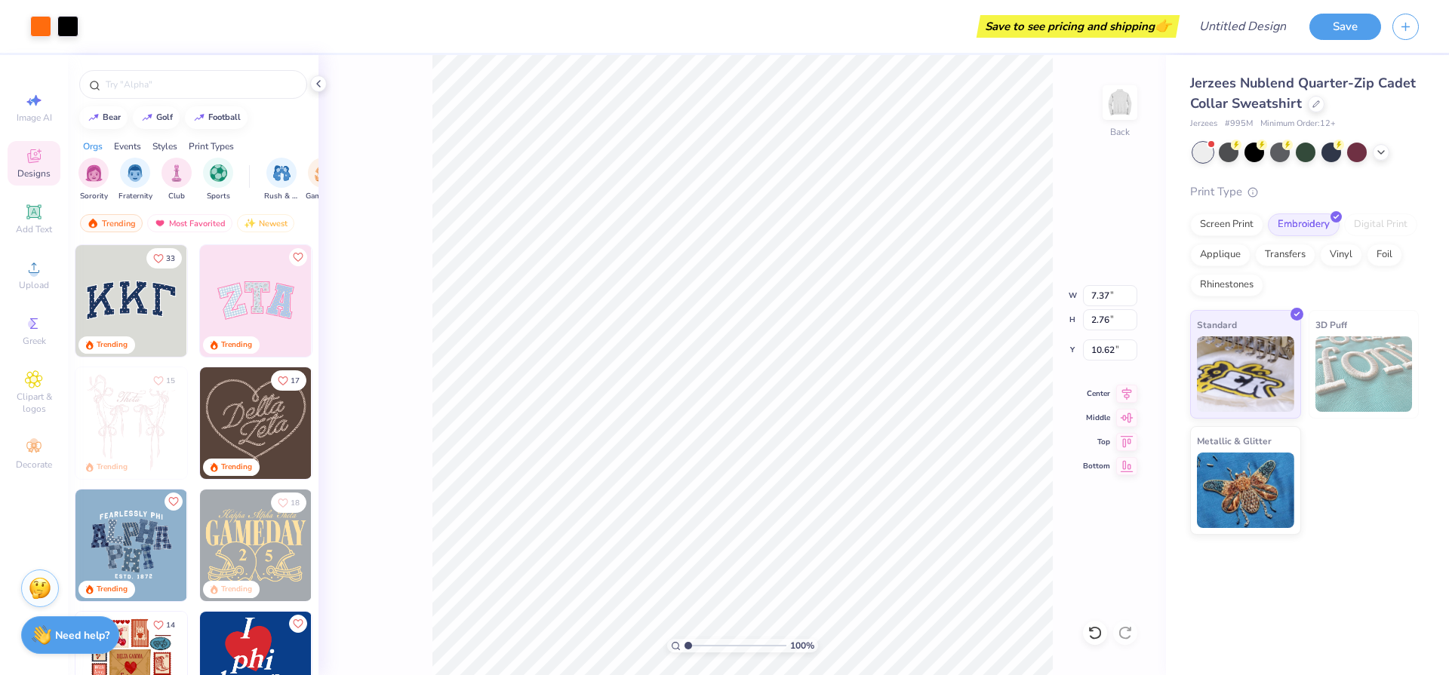
type input "5.22"
type input "6.44"
type input "2.41"
type input "5.17"
click at [1064, 223] on div "100 % Back W 6.44 6.44 " H 2.41 2.41 " Y 5.17 5.17 " Center Middle Top Bottom" at bounding box center [742, 365] width 848 height 620
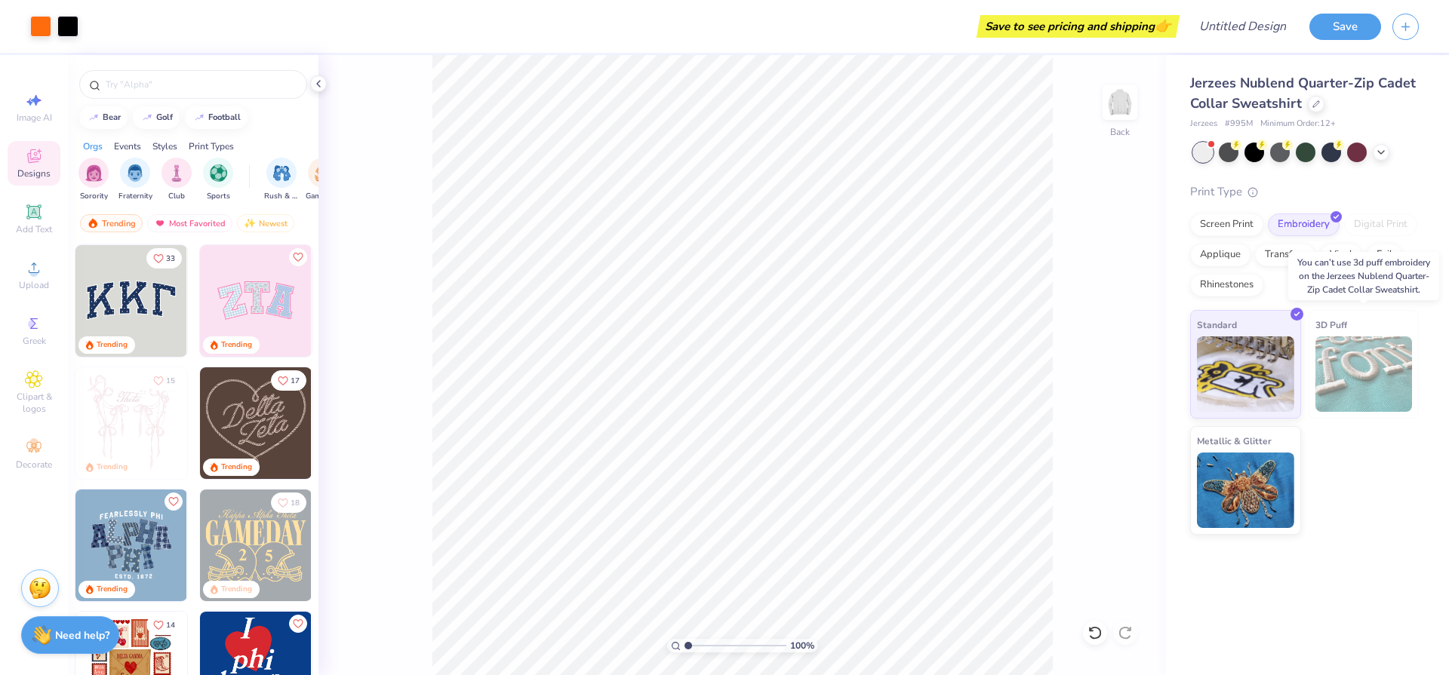
click at [1392, 362] on img at bounding box center [1363, 374] width 97 height 75
click at [1359, 321] on div "3D Puff" at bounding box center [1364, 364] width 111 height 109
